Goal: Transaction & Acquisition: Purchase product/service

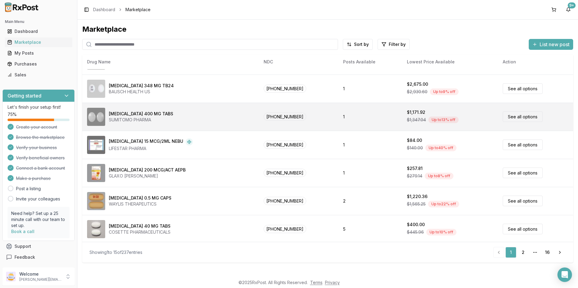
scroll to position [249, 0]
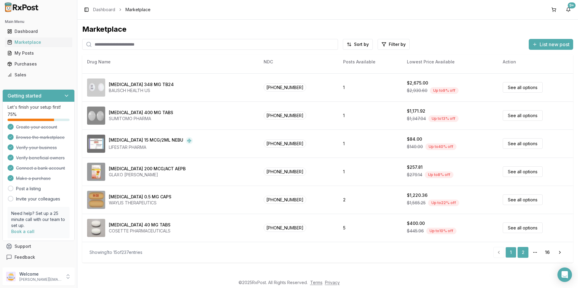
click at [520, 253] on link "2" at bounding box center [522, 252] width 11 height 11
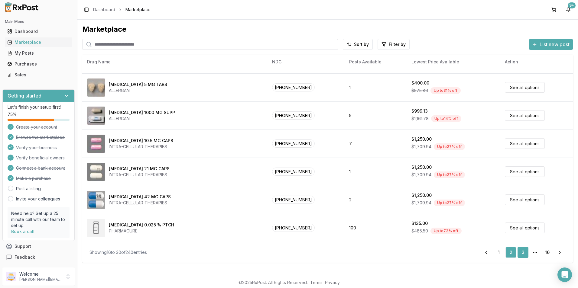
click at [521, 254] on link "3" at bounding box center [522, 252] width 11 height 11
click at [508, 254] on link "2" at bounding box center [510, 252] width 11 height 11
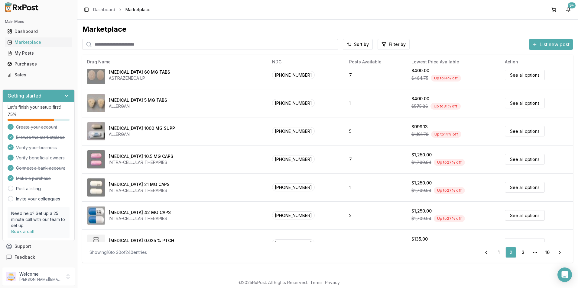
scroll to position [249, 0]
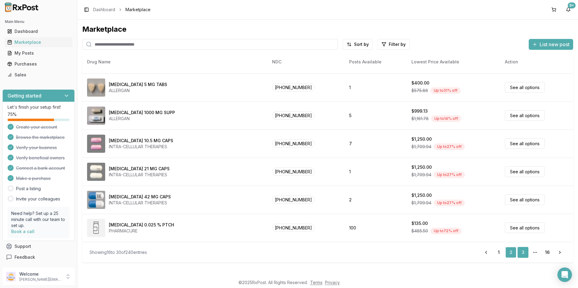
click at [519, 251] on link "3" at bounding box center [522, 252] width 11 height 11
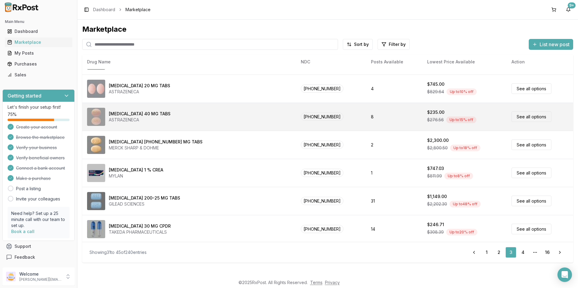
scroll to position [249, 0]
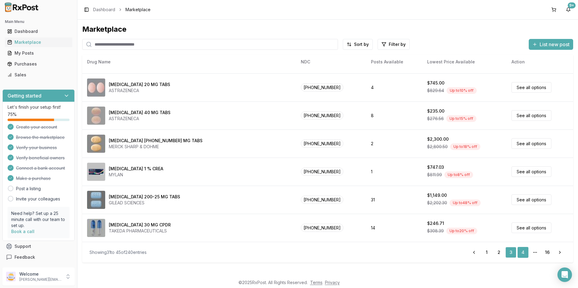
click at [524, 253] on link "4" at bounding box center [522, 252] width 11 height 11
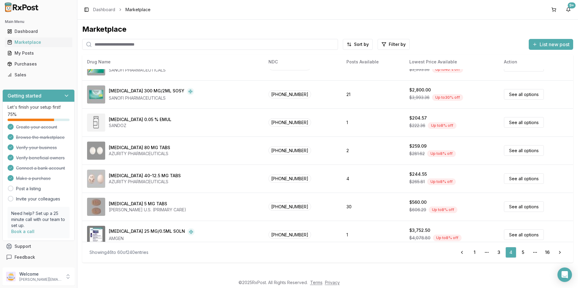
scroll to position [249, 0]
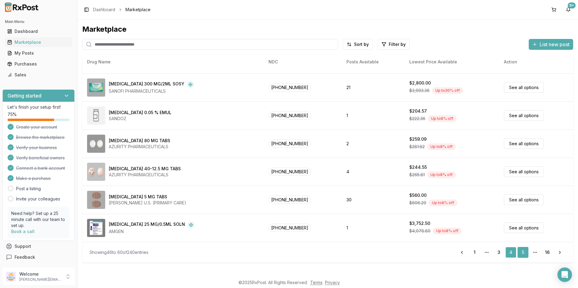
click at [522, 251] on link "5" at bounding box center [522, 252] width 11 height 11
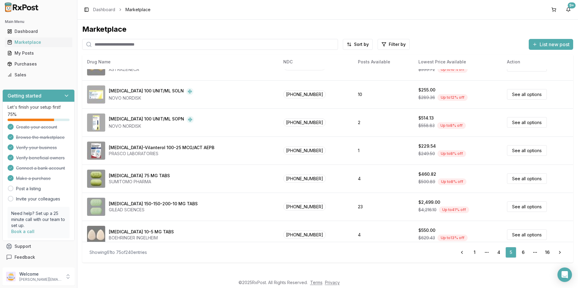
scroll to position [249, 0]
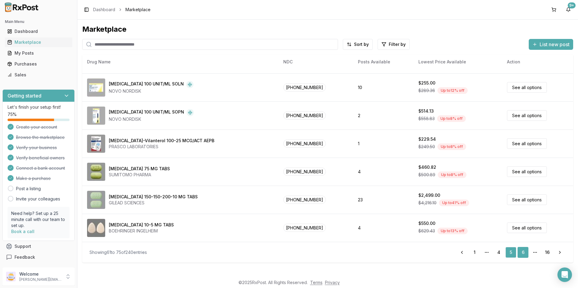
click at [527, 252] on link "6" at bounding box center [522, 252] width 11 height 11
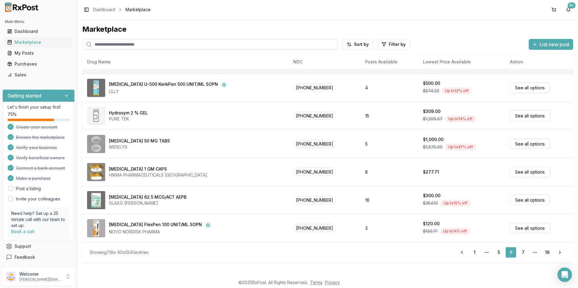
scroll to position [249, 0]
click at [526, 251] on link "7" at bounding box center [522, 252] width 11 height 11
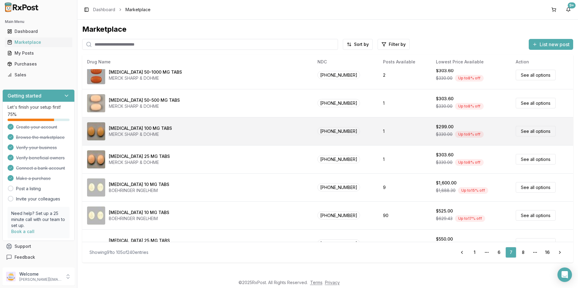
scroll to position [249, 0]
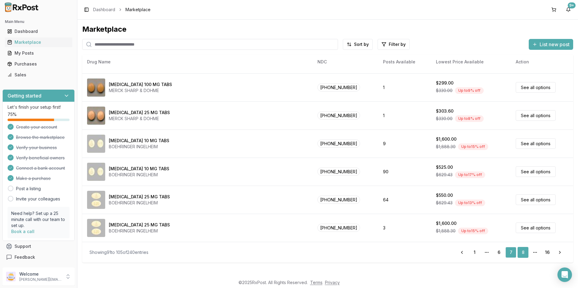
click at [521, 254] on link "8" at bounding box center [522, 252] width 11 height 11
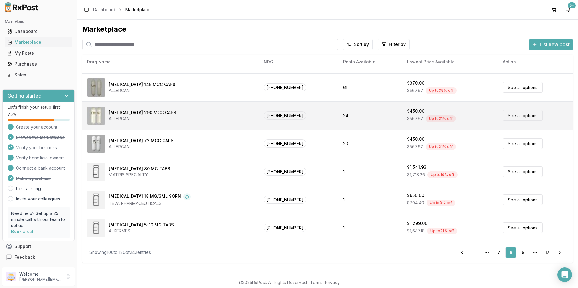
click at [409, 118] on span "$567.97" at bounding box center [415, 119] width 16 height 6
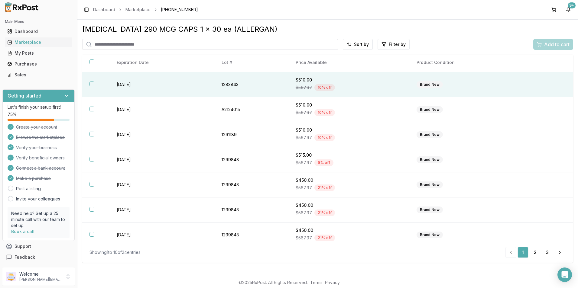
scroll to position [79, 0]
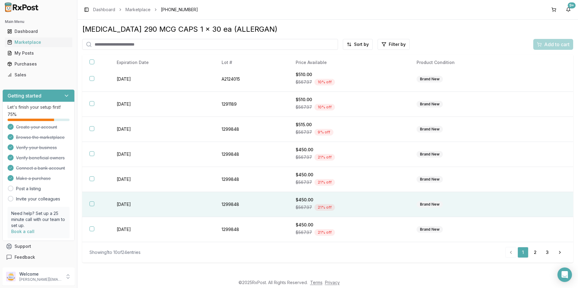
click at [90, 203] on button "button" at bounding box center [91, 204] width 5 height 5
click at [555, 43] on span "Add to cart" at bounding box center [556, 44] width 25 height 7
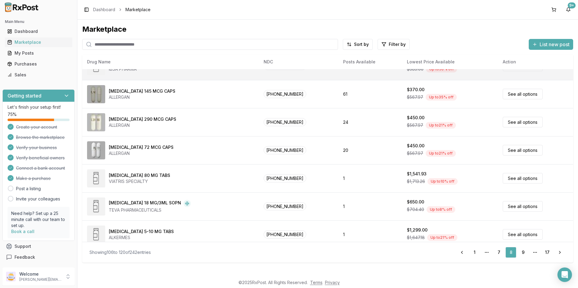
scroll to position [249, 0]
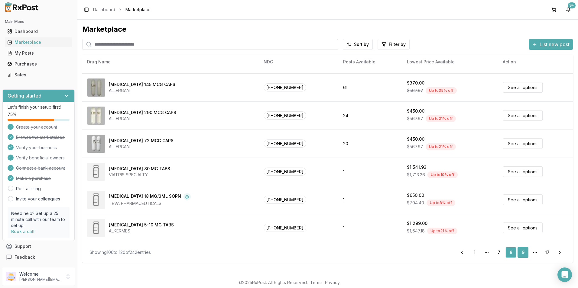
click at [523, 255] on link "9" at bounding box center [522, 252] width 11 height 11
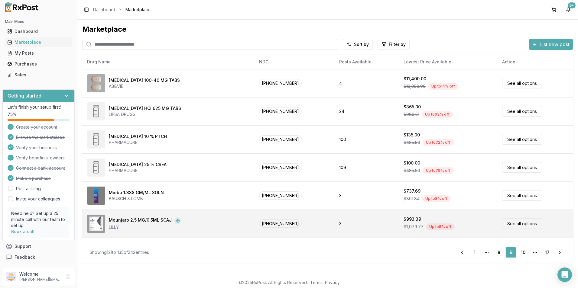
click at [193, 220] on div "Mounjaro 2.5 MG/0.5ML SOAJ LILLY" at bounding box center [168, 224] width 162 height 18
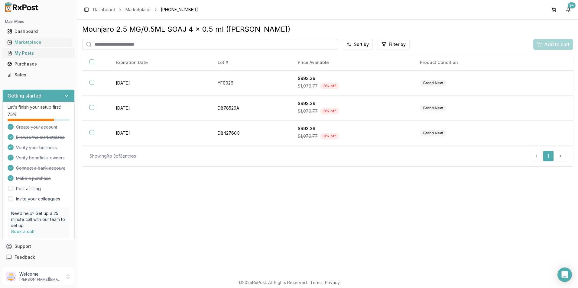
click at [28, 51] on div "My Posts" at bounding box center [38, 53] width 63 height 6
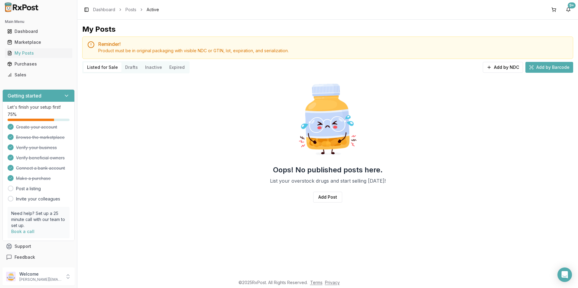
click at [539, 68] on button "Add by Barcode" at bounding box center [549, 67] width 48 height 11
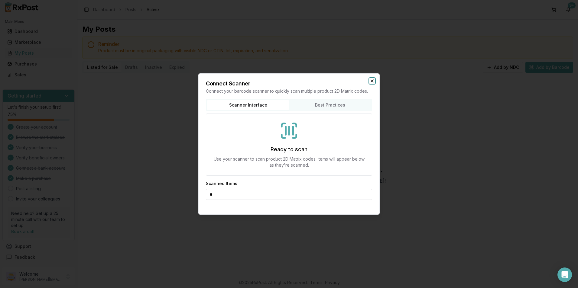
click at [372, 80] on icon "button" at bounding box center [372, 81] width 5 height 5
